Goal: Find specific page/section: Find specific page/section

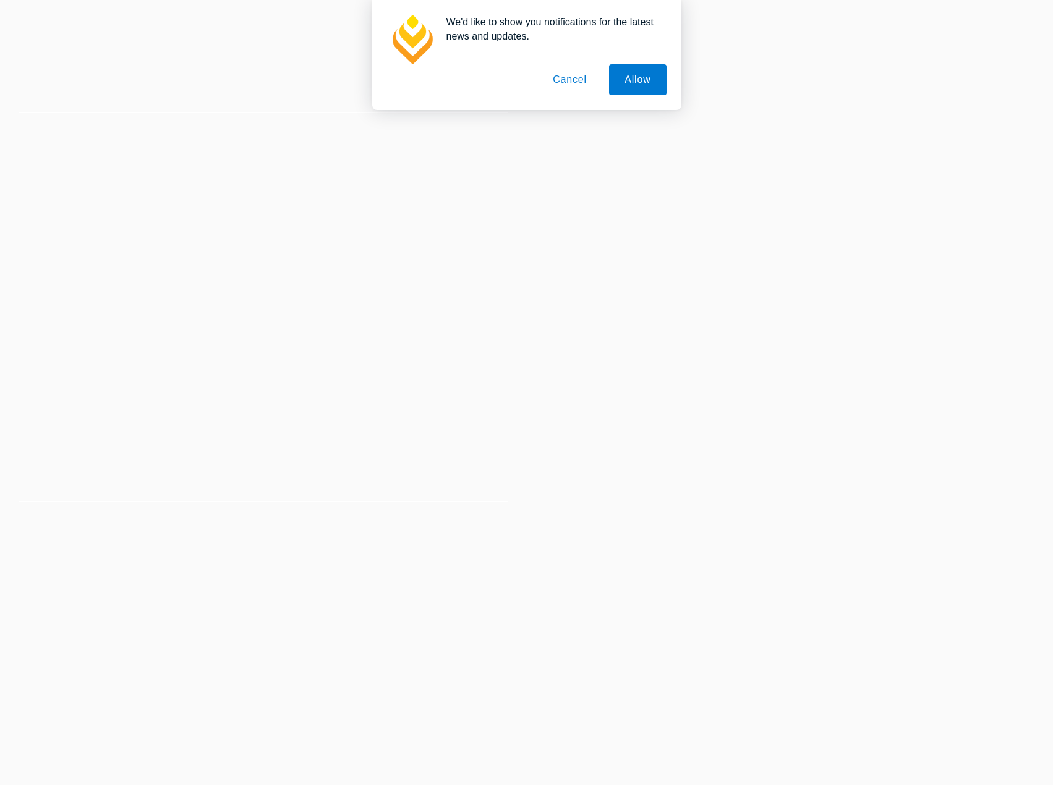
click at [399, 101] on div "We'd like to show you notifications for the latest news and updates. Allow Canc…" at bounding box center [526, 55] width 1053 height 110
click at [579, 73] on button "Cancel" at bounding box center [569, 79] width 65 height 31
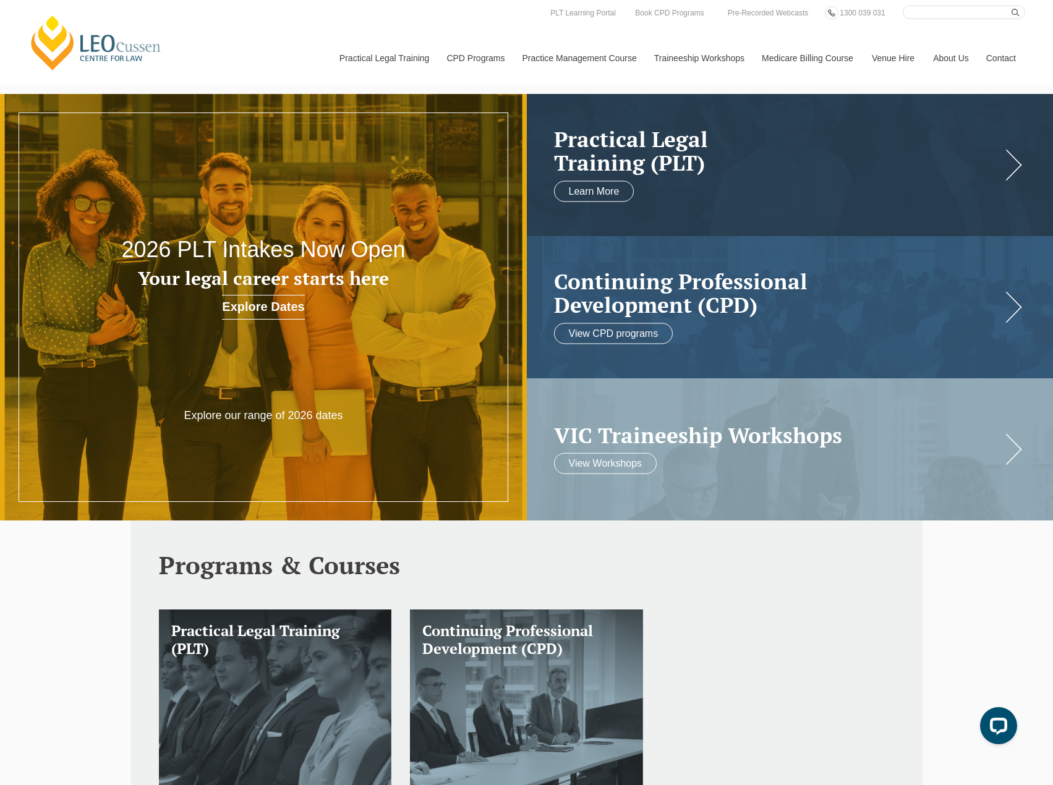
click at [1020, 58] on link "Contact" at bounding box center [1001, 58] width 48 height 53
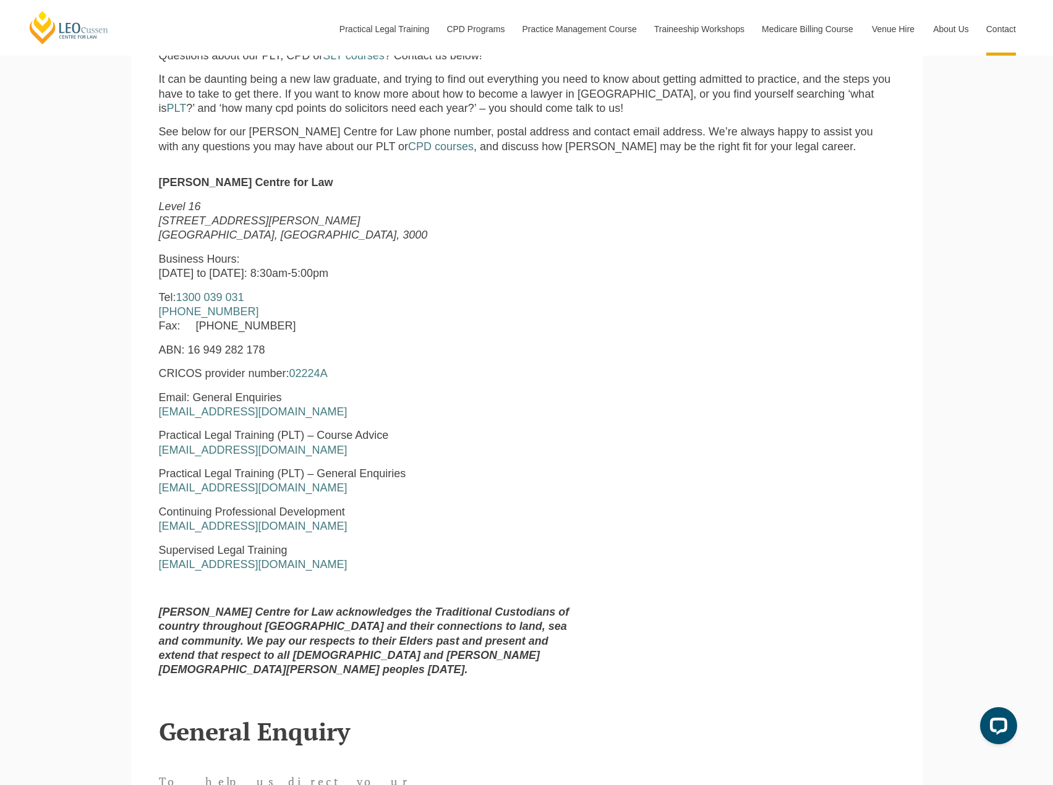
scroll to position [433, 0]
